Goal: Transaction & Acquisition: Purchase product/service

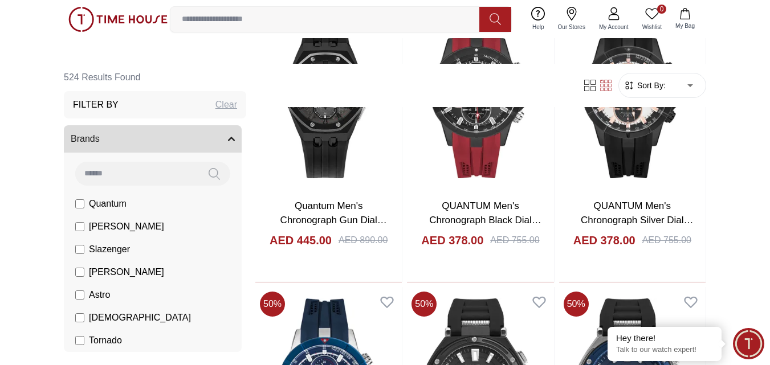
scroll to position [855, 0]
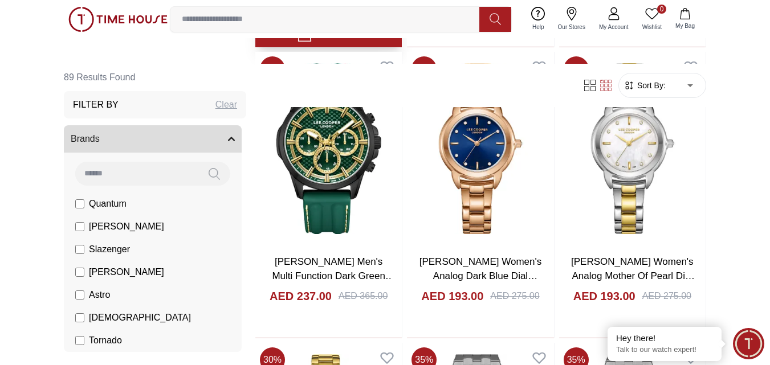
scroll to position [969, 0]
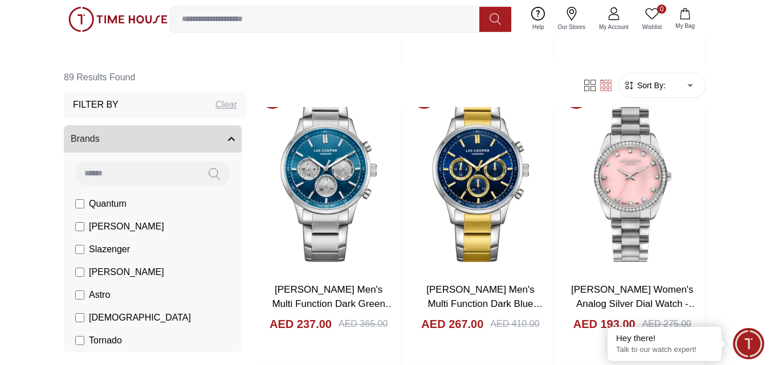
drag, startPoint x: 160, startPoint y: 113, endPoint x: 284, endPoint y: 105, distance: 123.9
click at [161, 112] on div "Filter By Clear" at bounding box center [155, 104] width 182 height 27
click at [222, 104] on div "Clear" at bounding box center [226, 105] width 22 height 14
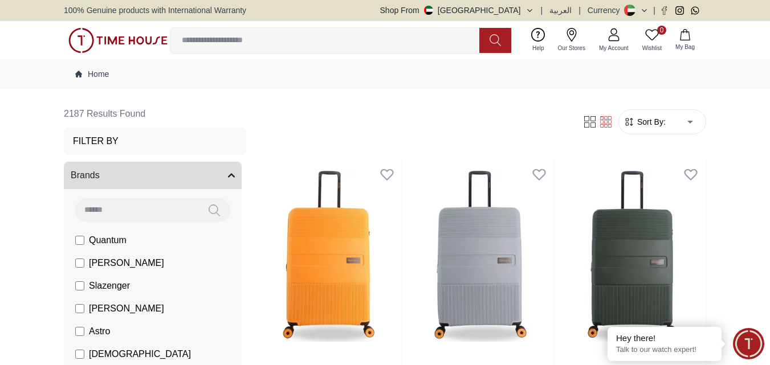
click at [108, 134] on h3 "Filter By" at bounding box center [96, 141] width 46 height 14
click at [197, 48] on input at bounding box center [329, 40] width 318 height 23
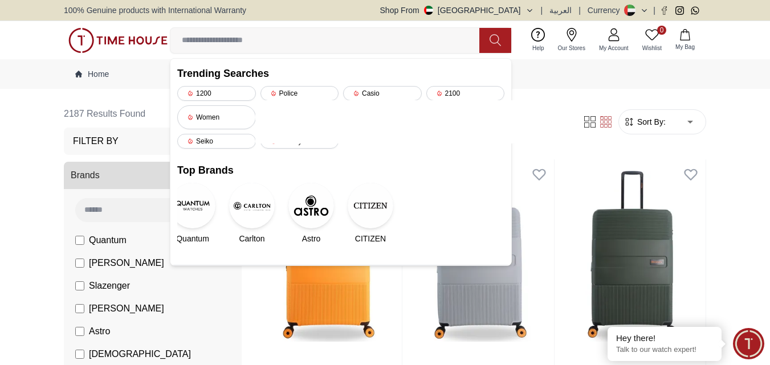
click at [308, 203] on img at bounding box center [311, 206] width 46 height 46
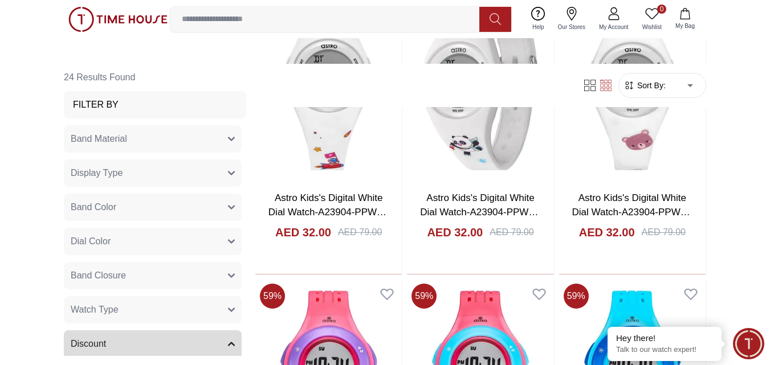
scroll to position [1197, 0]
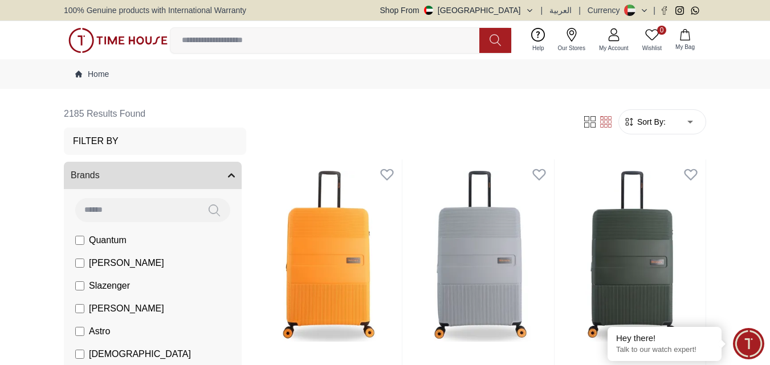
click at [227, 42] on input at bounding box center [329, 40] width 318 height 23
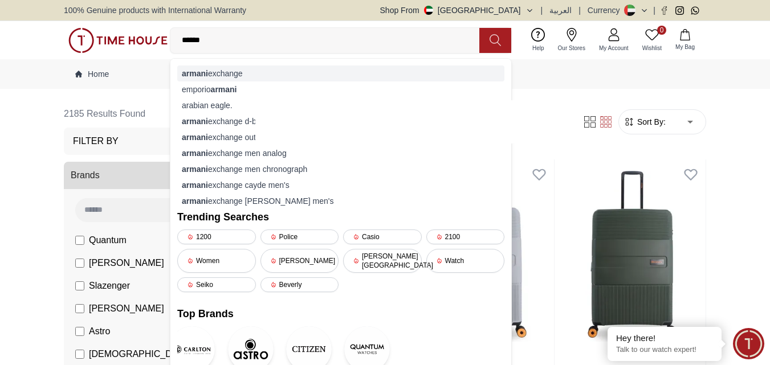
type input "******"
click at [228, 75] on div "armani exchange" at bounding box center [340, 74] width 327 height 16
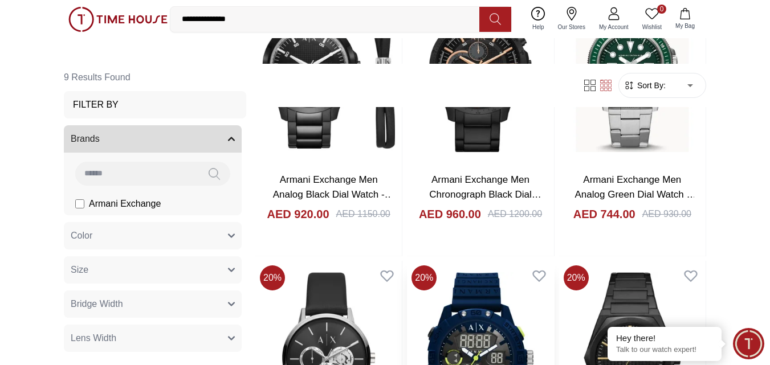
scroll to position [171, 0]
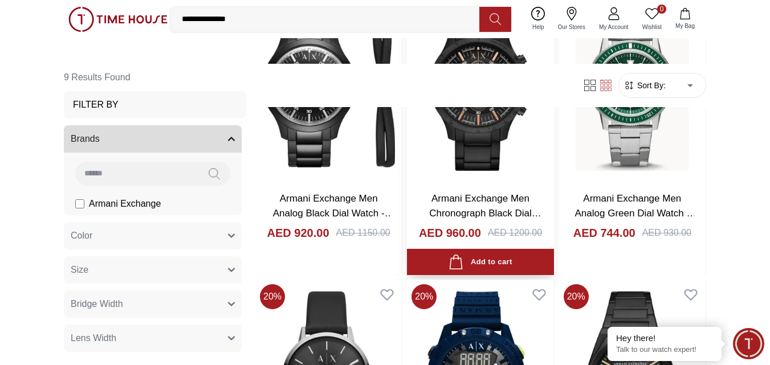
click at [501, 199] on link "Armani Exchange Men Chronograph Black Dial Watch - AX2429" at bounding box center [485, 213] width 112 height 40
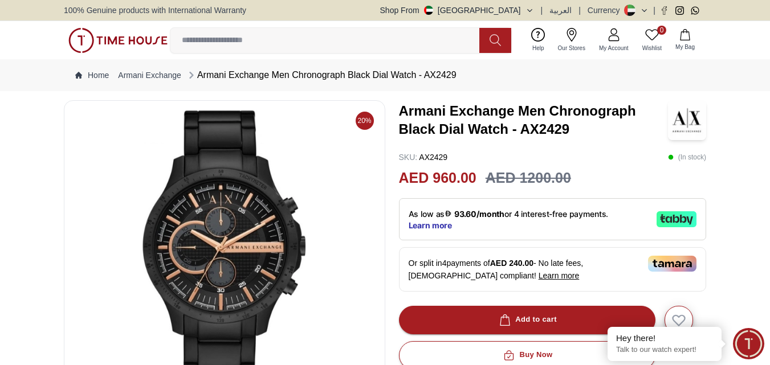
click at [250, 242] on img at bounding box center [225, 247] width 302 height 274
click at [253, 240] on img at bounding box center [225, 247] width 302 height 274
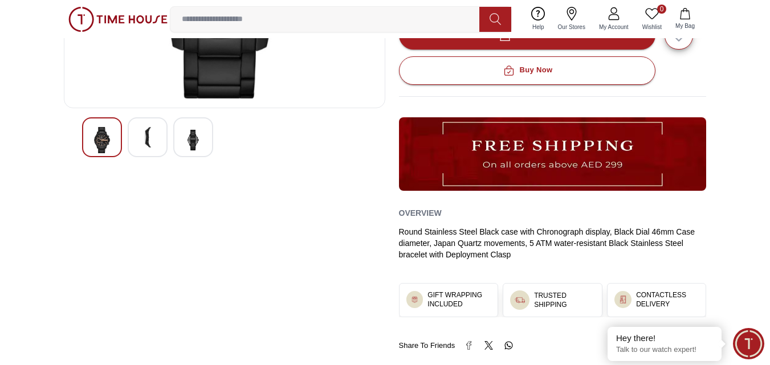
click at [161, 141] on div at bounding box center [148, 137] width 40 height 40
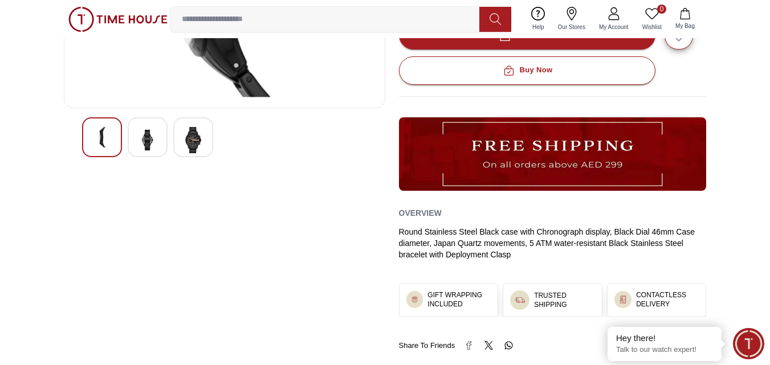
scroll to position [0, 0]
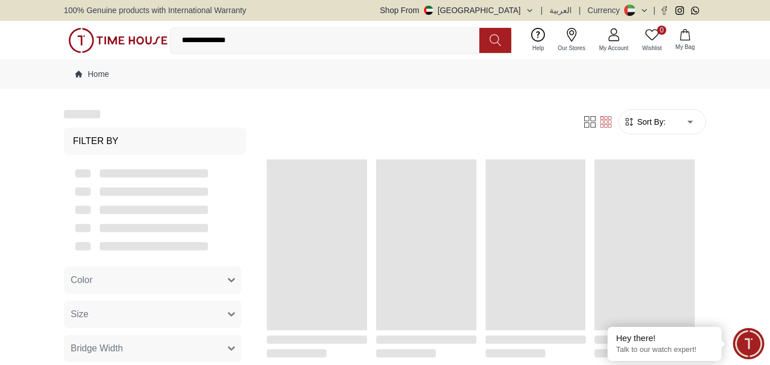
scroll to position [171, 0]
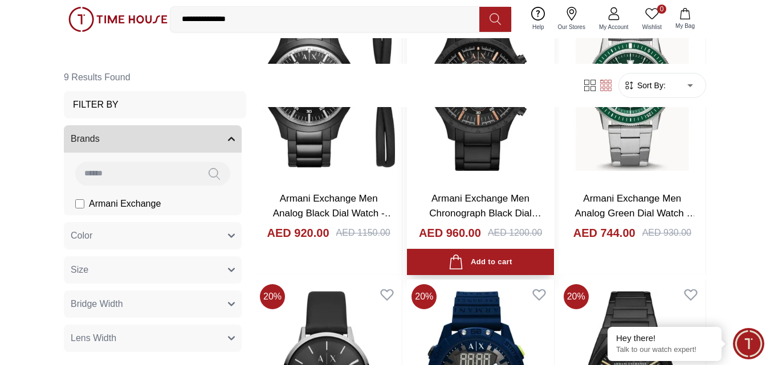
click at [449, 149] on img at bounding box center [480, 86] width 146 height 194
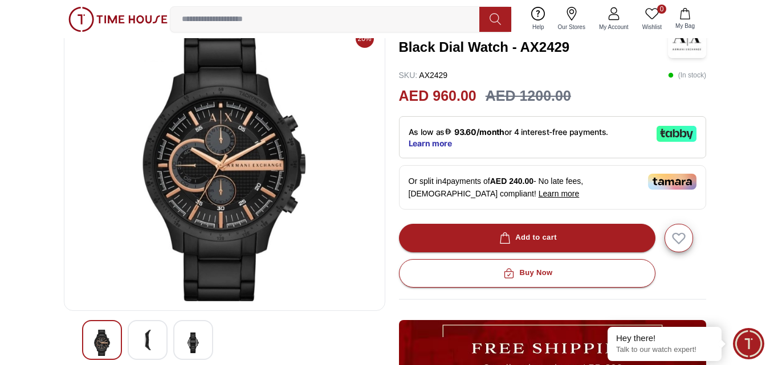
scroll to position [57, 0]
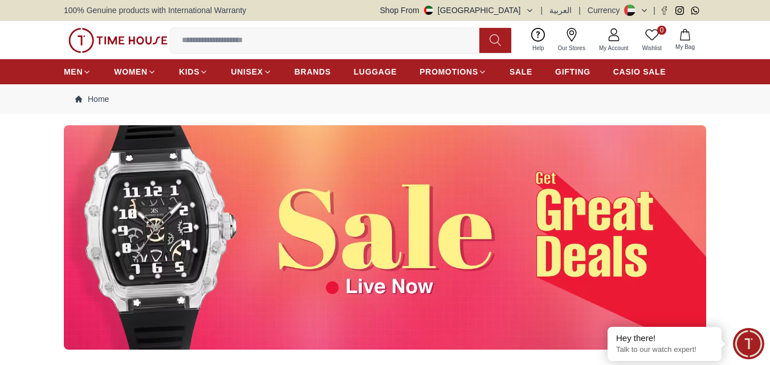
click at [248, 39] on input at bounding box center [329, 40] width 318 height 23
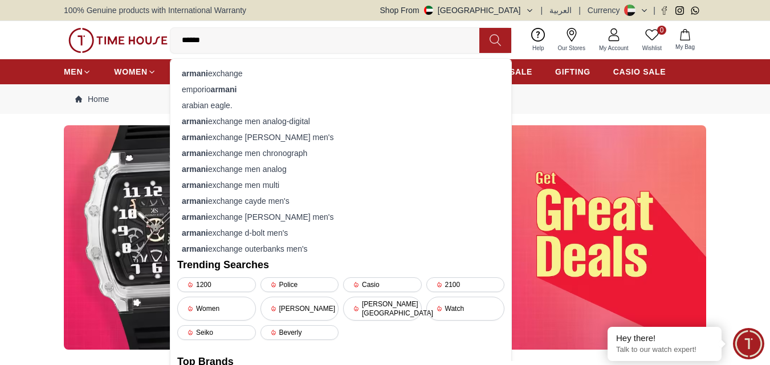
paste input "*********"
type input "**********"
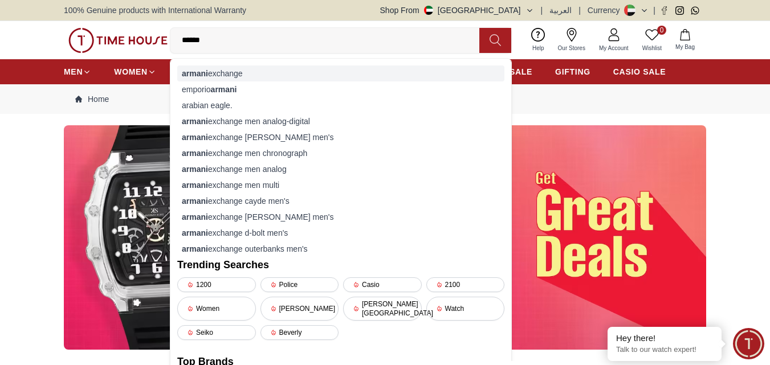
type input "******"
click at [219, 68] on div "armani exchange" at bounding box center [340, 74] width 327 height 16
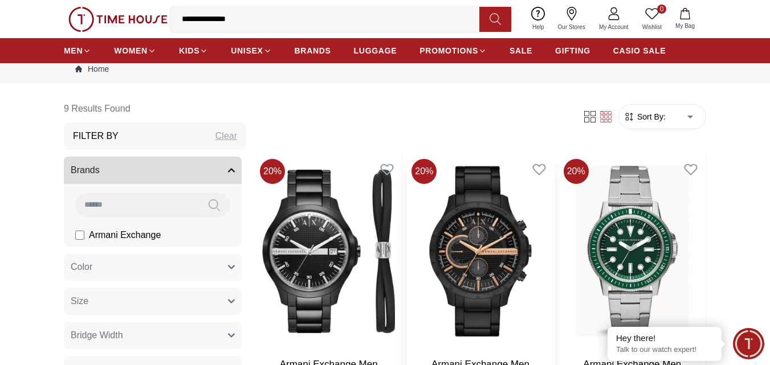
scroll to position [57, 0]
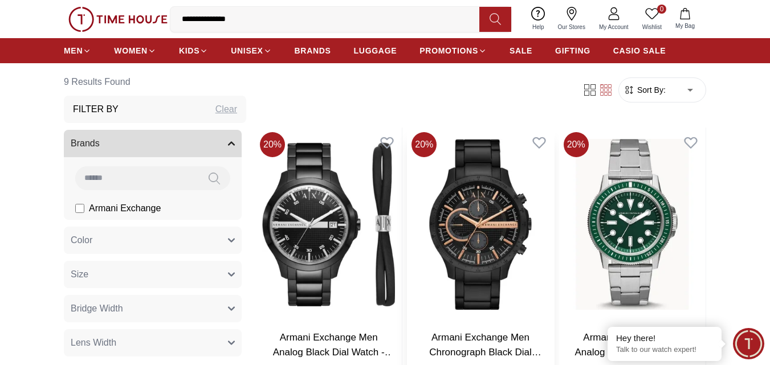
click at [488, 250] on img at bounding box center [480, 225] width 146 height 194
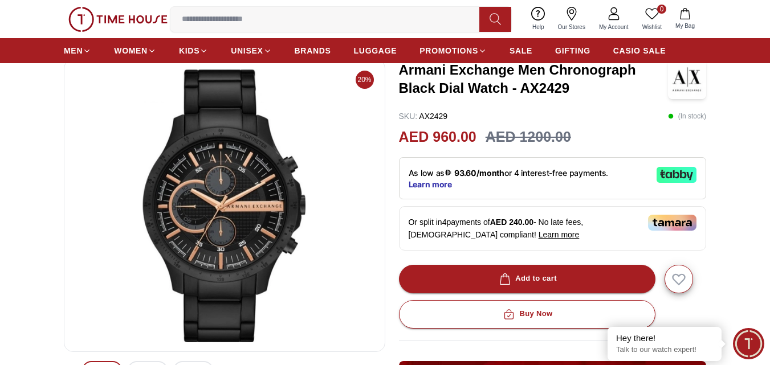
scroll to position [57, 0]
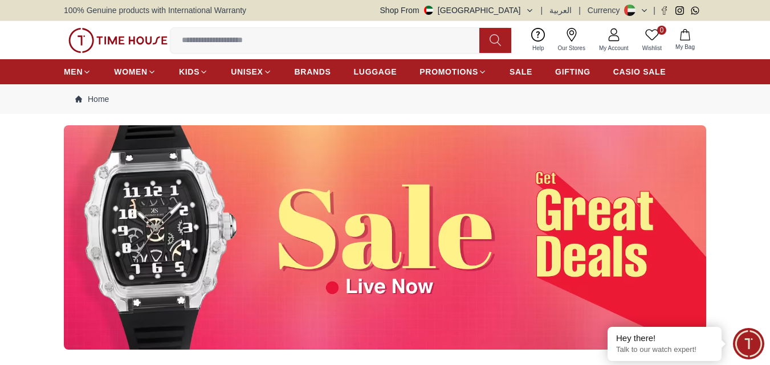
click at [243, 38] on input at bounding box center [329, 40] width 318 height 23
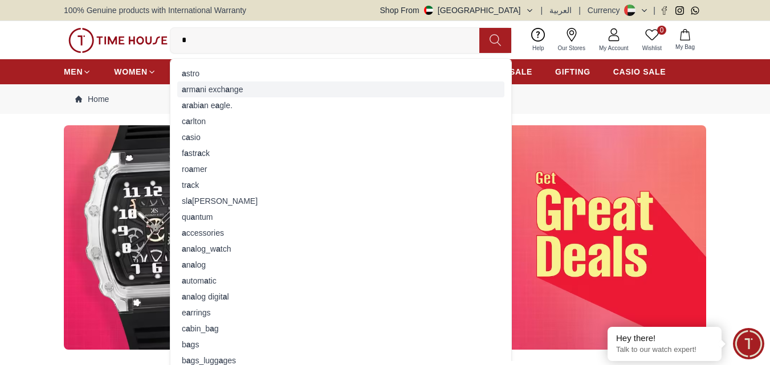
type input "*"
click at [214, 91] on div "a rm a ni exch a nge" at bounding box center [340, 89] width 327 height 16
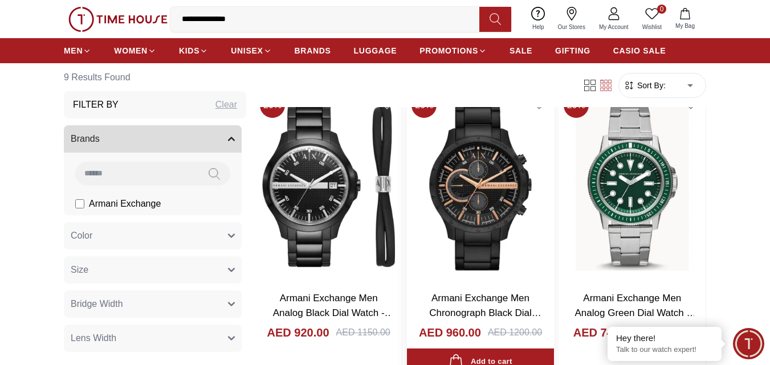
scroll to position [114, 0]
